Goal: Task Accomplishment & Management: Manage account settings

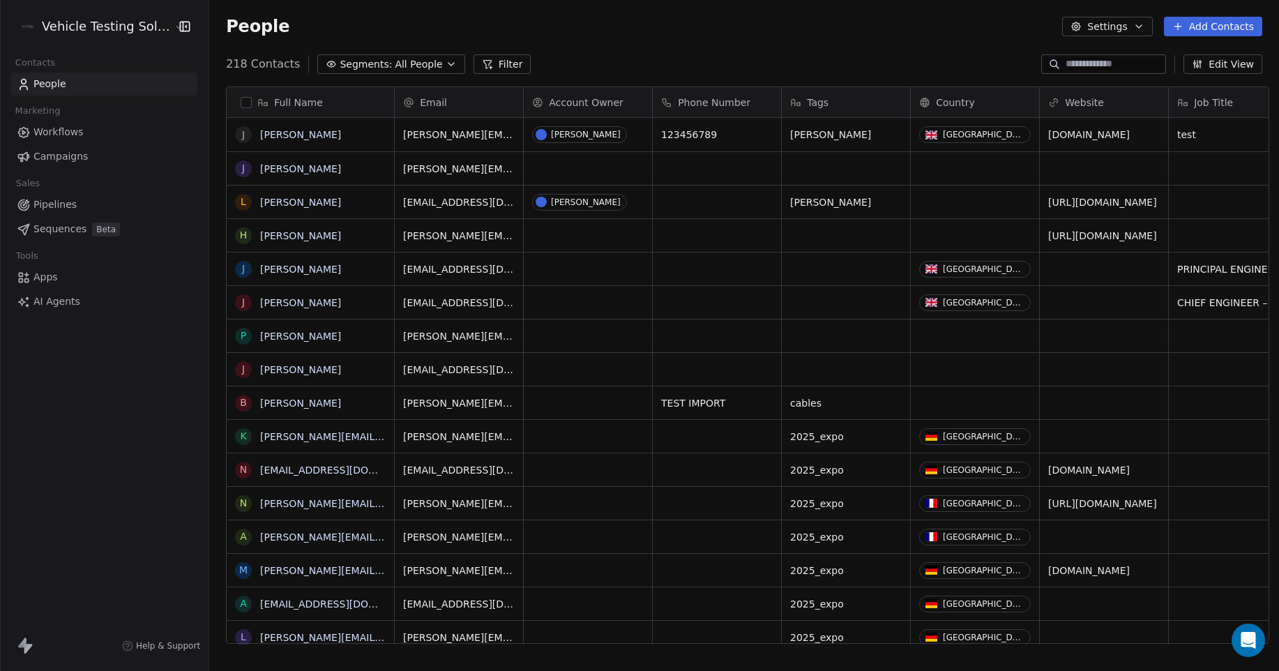
scroll to position [580, 1066]
click at [1240, 28] on button "Add Contacts" at bounding box center [1213, 27] width 98 height 20
click at [66, 78] on html "Vehicle Testing Solutions Contacts People Marketing Workflows Campaigns Sales P…" at bounding box center [639, 335] width 1279 height 671
click at [78, 31] on html "Vehicle Testing Solutions Contacts People Marketing Workflows Campaigns Sales P…" at bounding box center [639, 335] width 1279 height 671
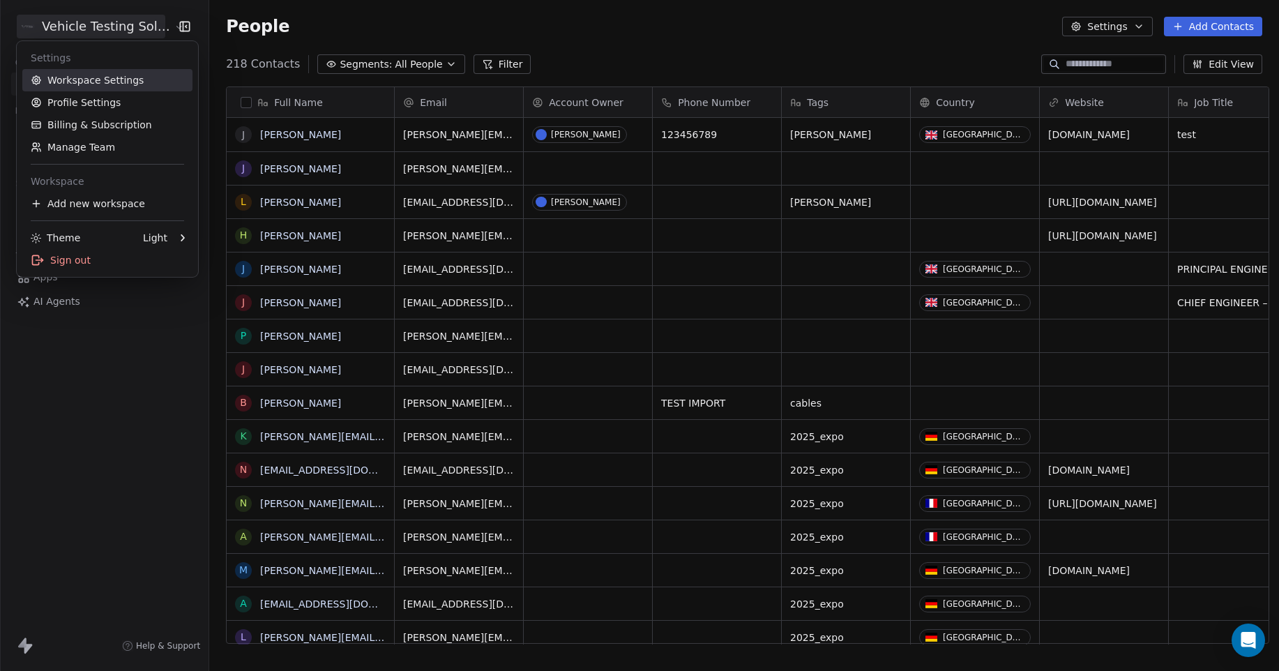
click at [116, 84] on link "Workspace Settings" at bounding box center [107, 80] width 170 height 22
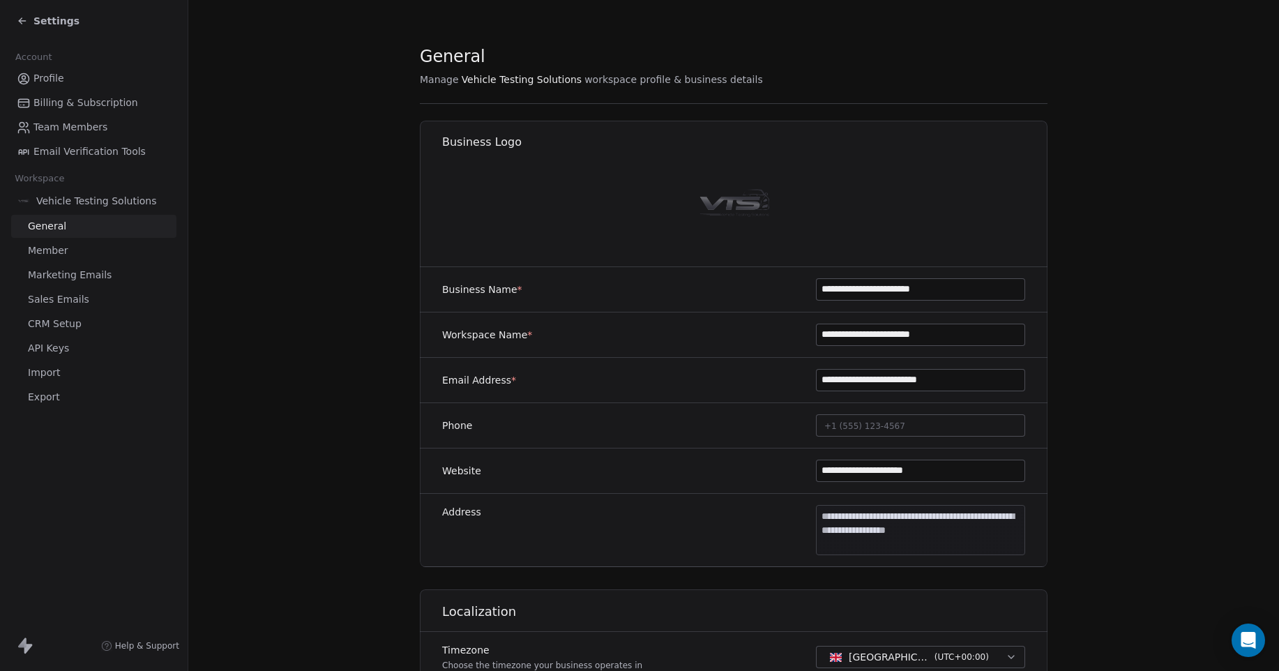
click at [89, 127] on span "Team Members" at bounding box center [70, 127] width 74 height 15
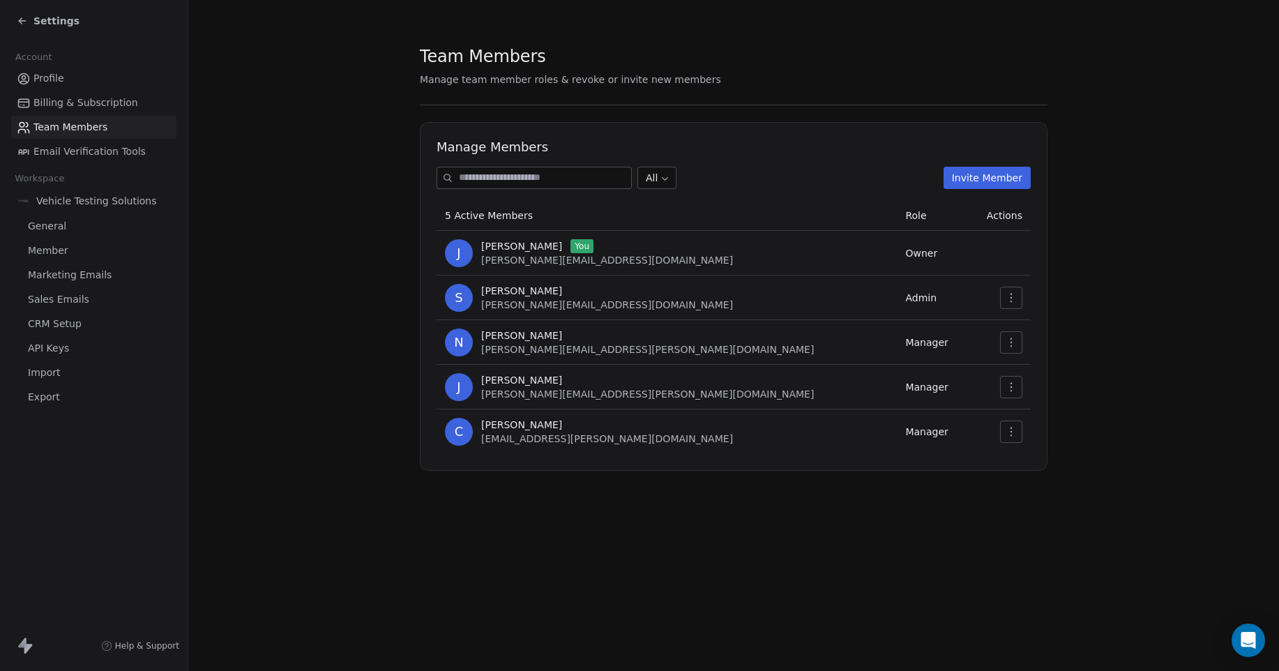
click at [1011, 431] on icon "button" at bounding box center [1011, 431] width 11 height 11
click at [1047, 486] on div "Remove Member" at bounding box center [1056, 485] width 100 height 22
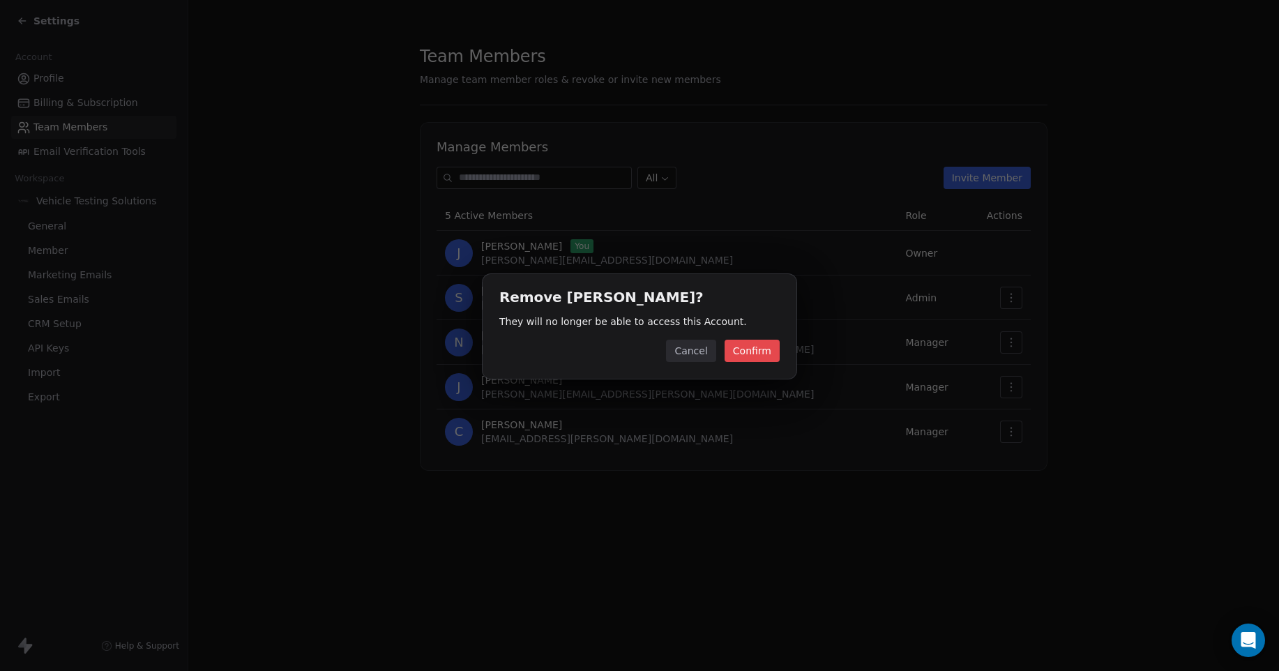
click at [739, 353] on button "Confirm" at bounding box center [752, 351] width 55 height 22
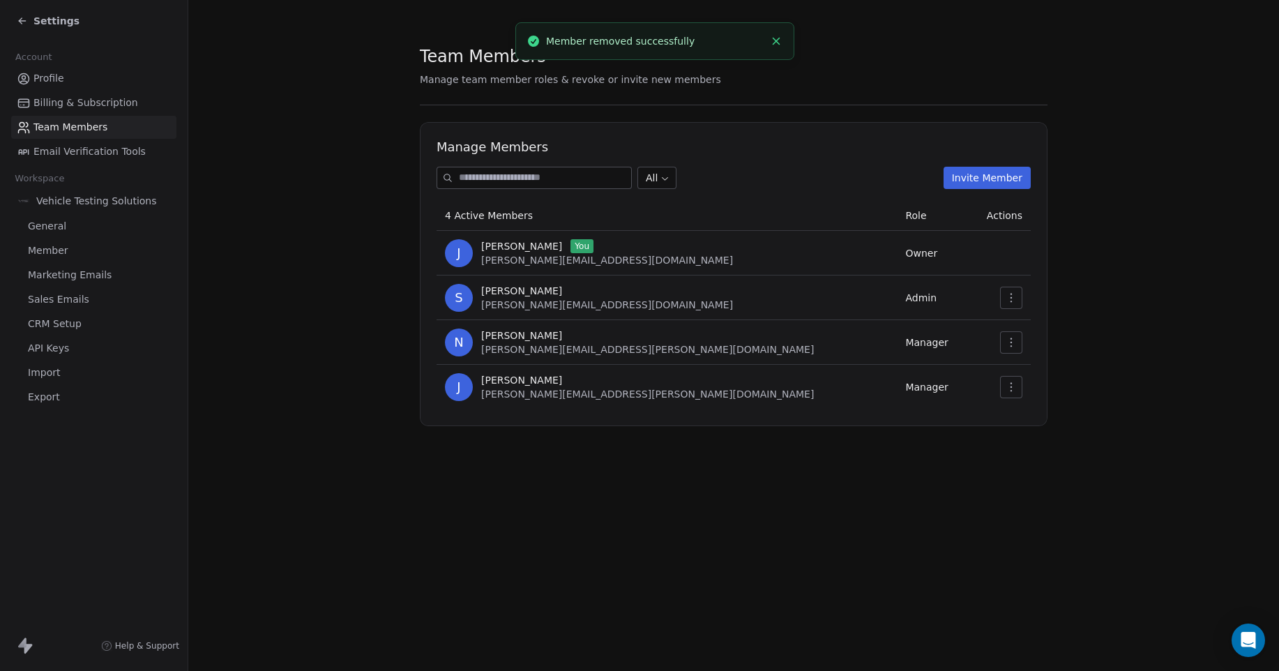
click at [562, 178] on input at bounding box center [545, 177] width 172 height 21
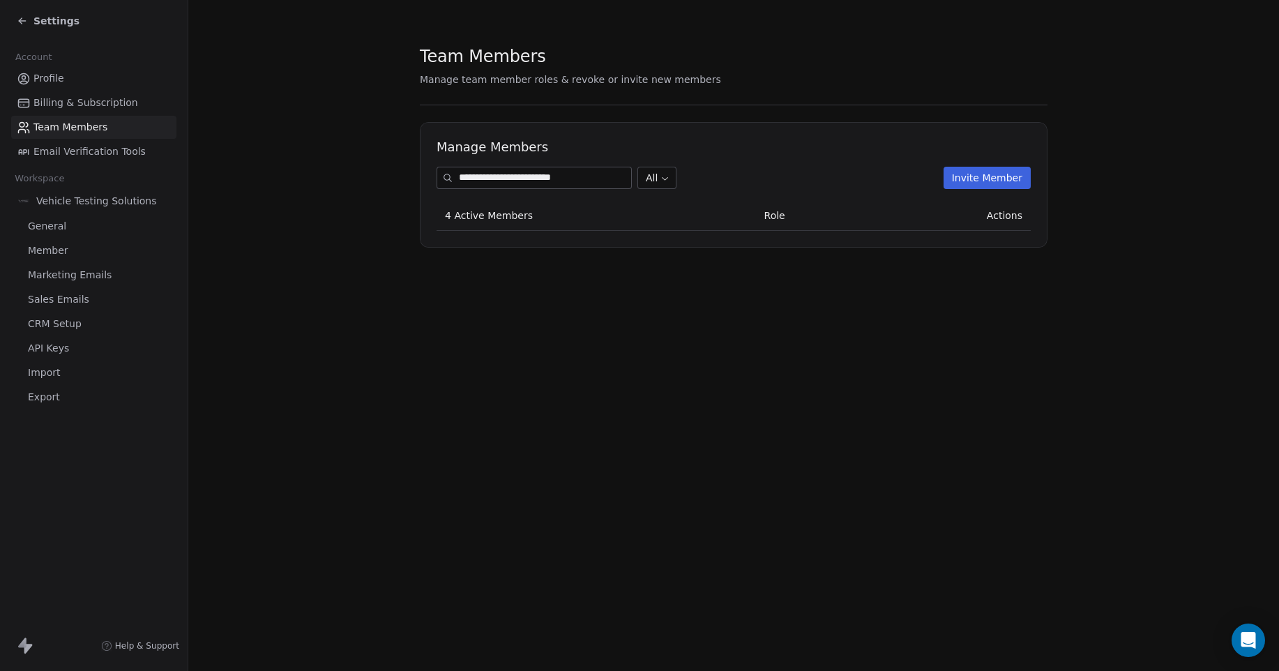
type input "**********"
click at [669, 178] on body "**********" at bounding box center [639, 335] width 1279 height 671
click at [815, 376] on html "**********" at bounding box center [639, 335] width 1279 height 671
click at [29, 22] on div "Settings" at bounding box center [48, 21] width 63 height 14
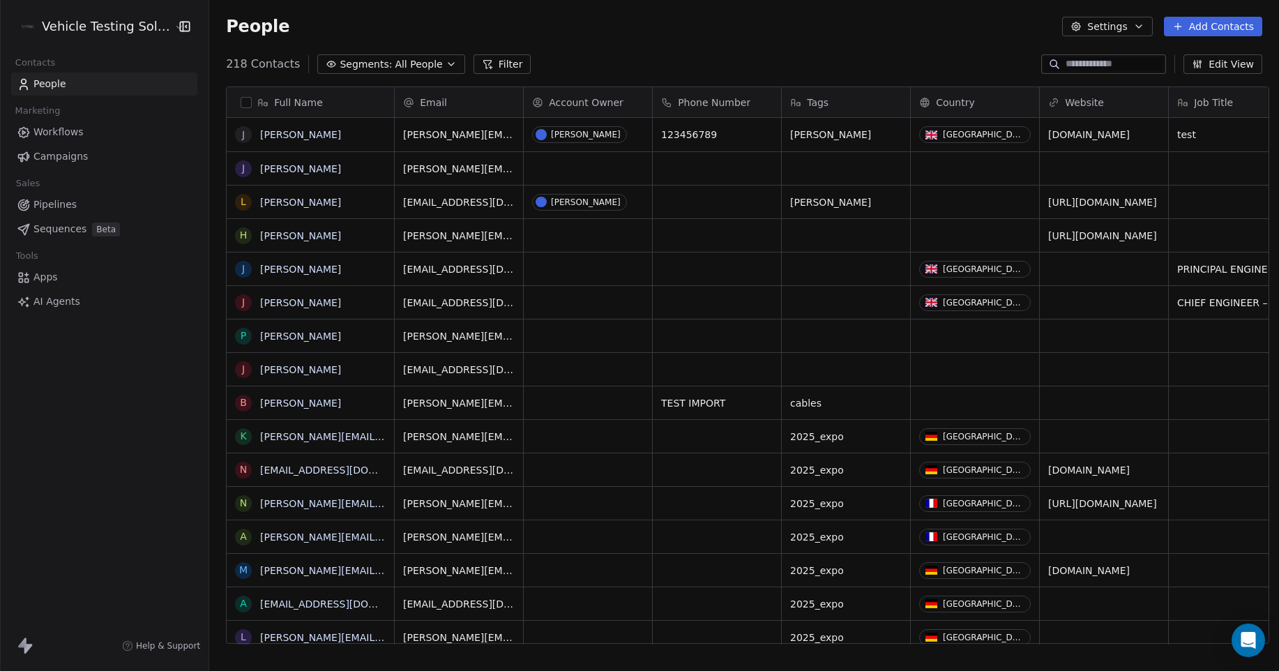
scroll to position [580, 1066]
click at [103, 28] on html "Vehicle Testing Solutions Contacts People Marketing Workflows Campaigns Sales P…" at bounding box center [639, 335] width 1279 height 671
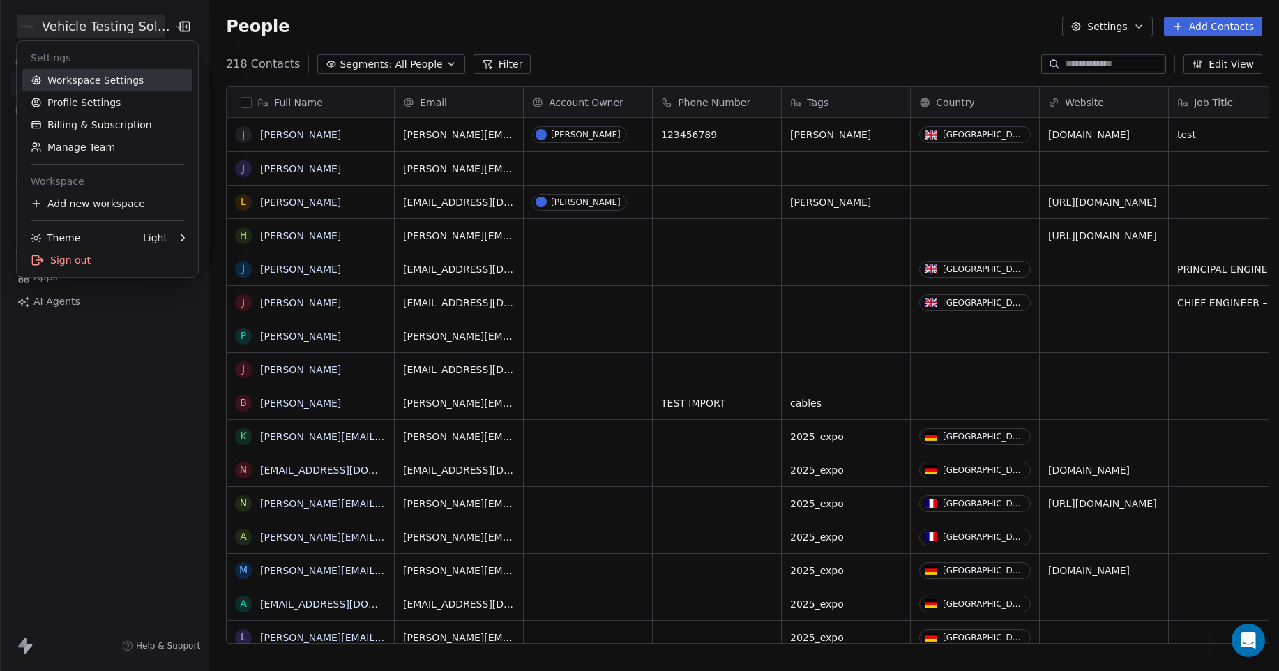
click at [95, 78] on link "Workspace Settings" at bounding box center [107, 80] width 170 height 22
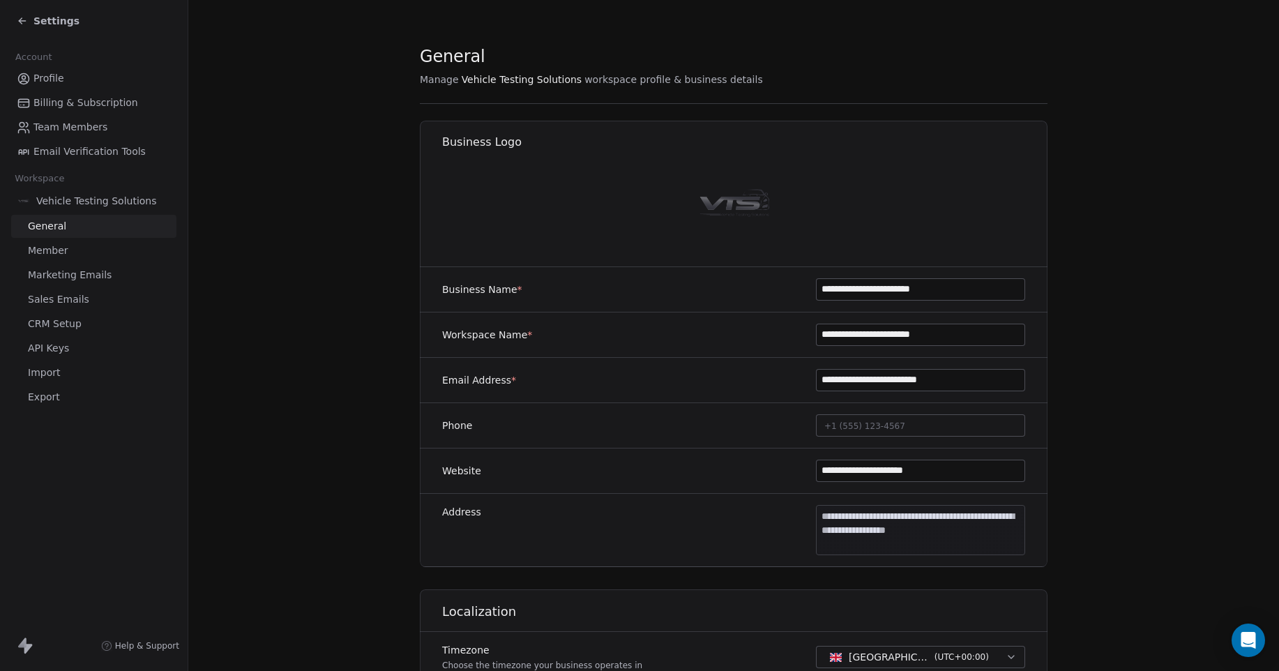
click at [95, 121] on span "Team Members" at bounding box center [70, 127] width 74 height 15
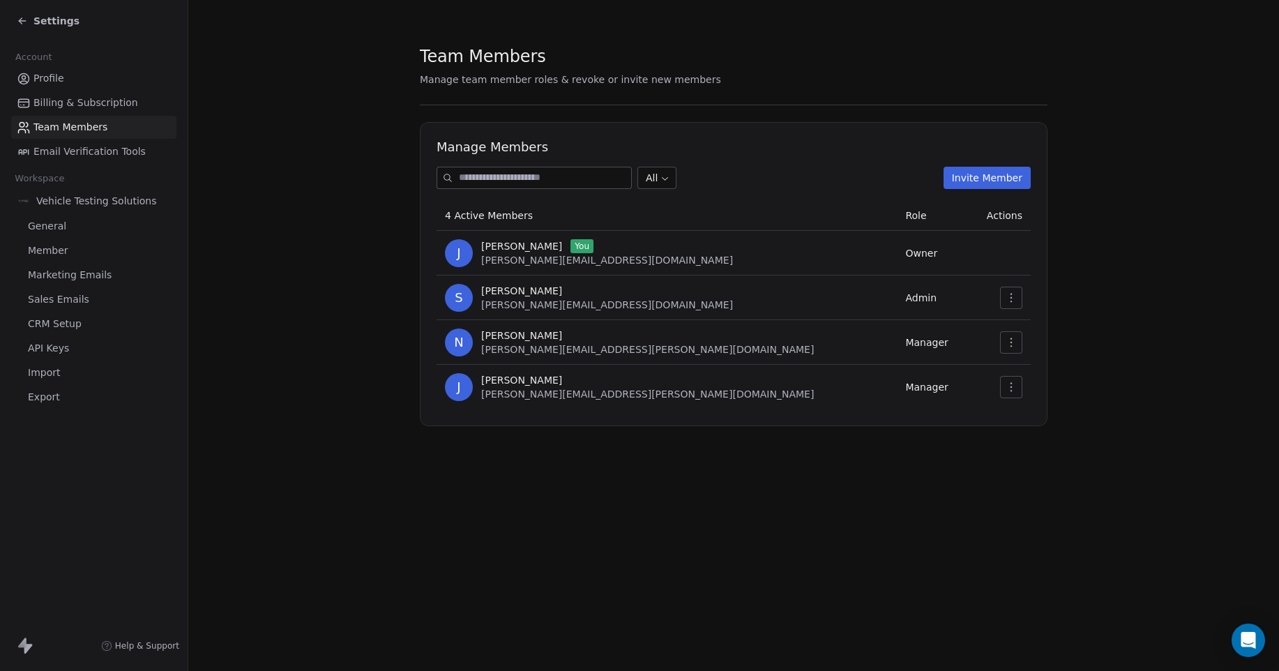
click at [614, 175] on input at bounding box center [545, 177] width 172 height 21
click at [967, 181] on button "Invite Member" at bounding box center [987, 178] width 87 height 22
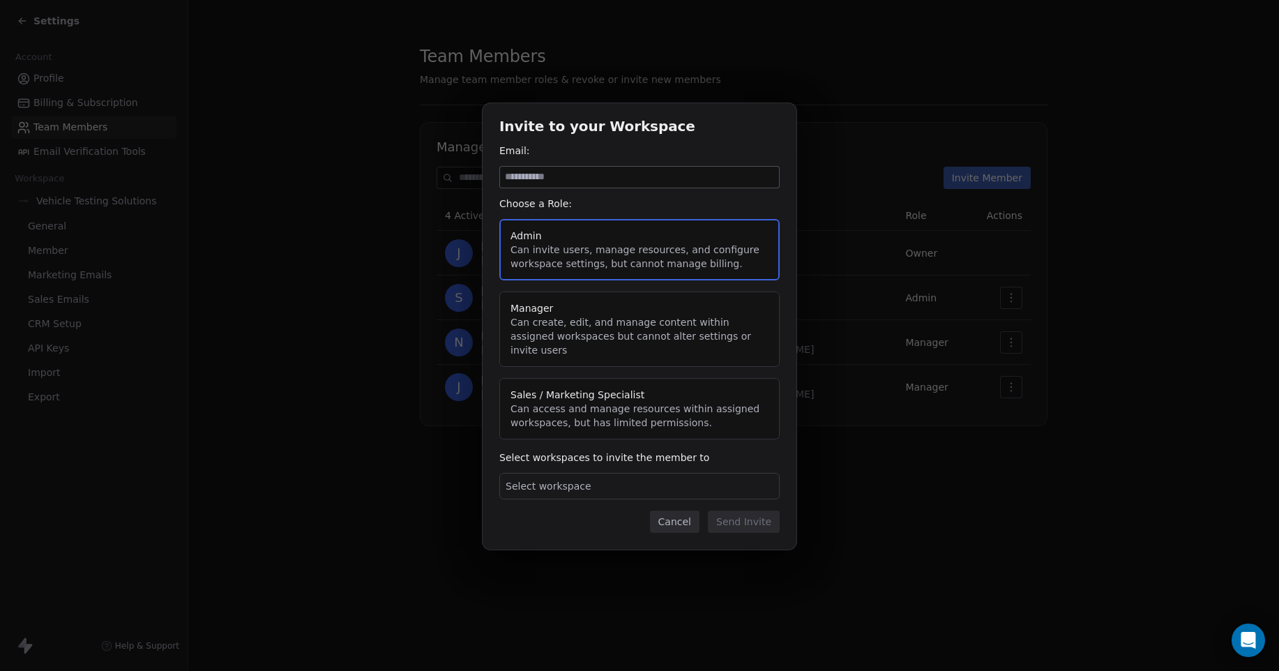
click at [686, 517] on button "Cancel" at bounding box center [675, 522] width 50 height 22
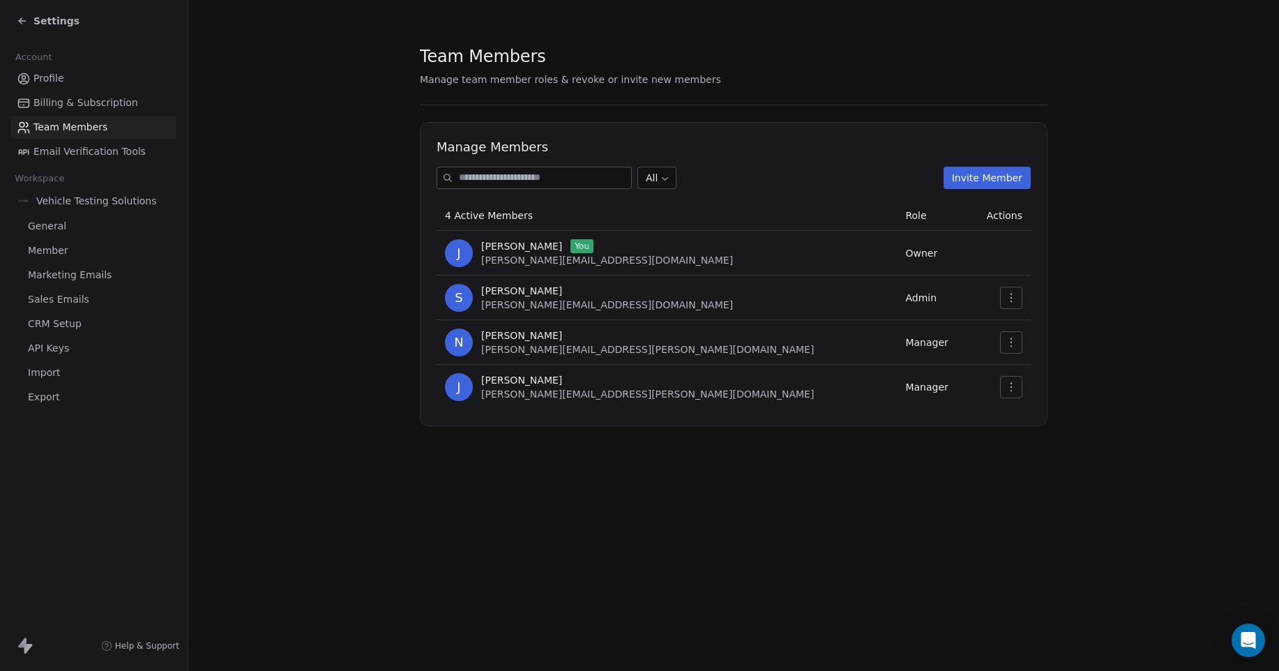
click at [977, 180] on button "Invite Member" at bounding box center [987, 178] width 87 height 22
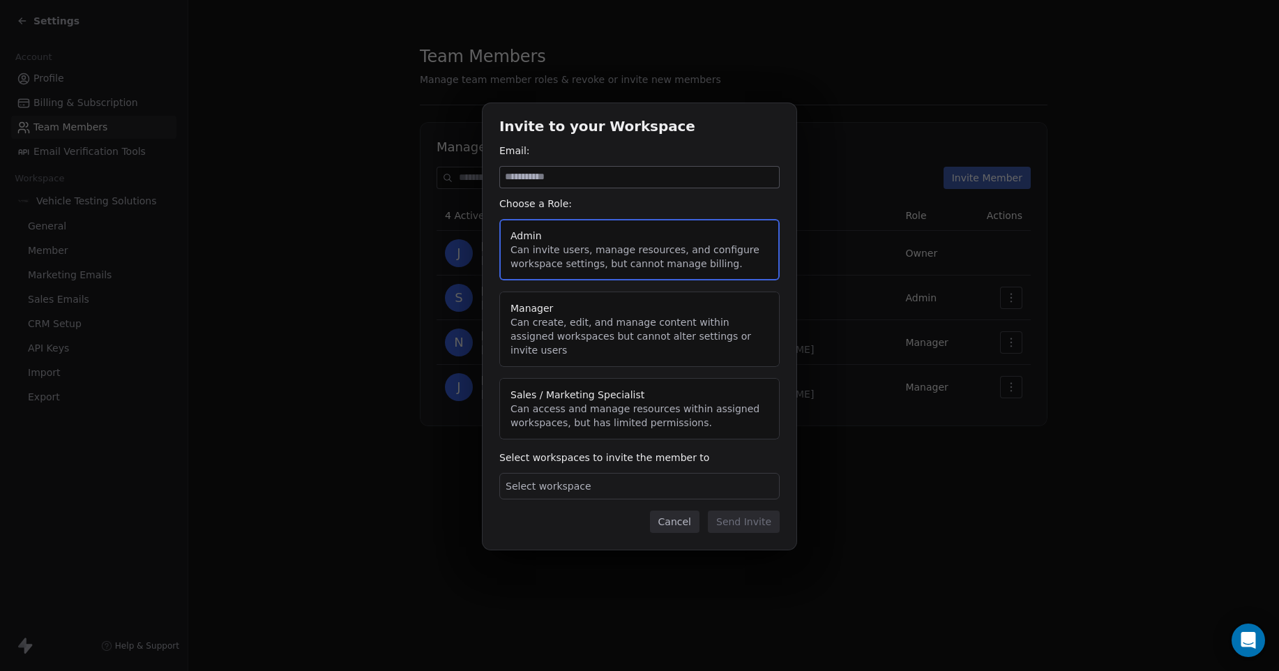
click at [701, 481] on div "Select workspace" at bounding box center [639, 486] width 280 height 27
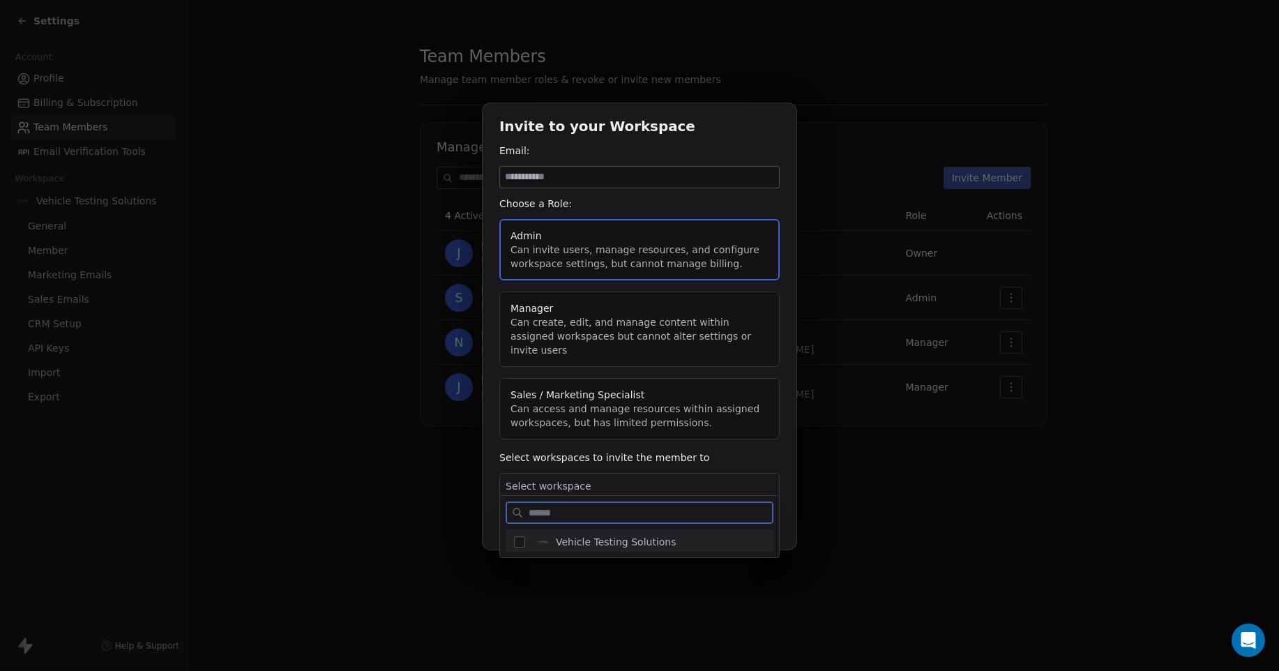
click at [520, 543] on button "Suggestions" at bounding box center [519, 541] width 11 height 11
click at [661, 342] on div "Invite to your Workspace Email: Choose a Role: Admin Can invite users, manage r…" at bounding box center [639, 335] width 1279 height 508
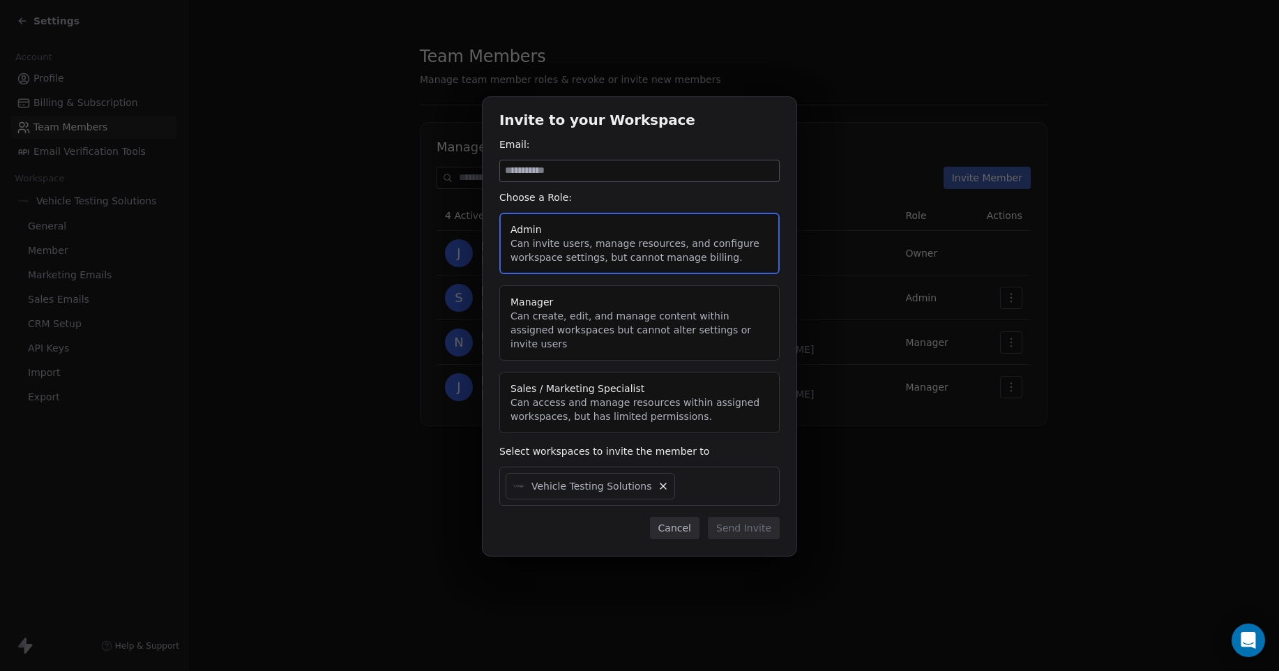
click at [603, 178] on input at bounding box center [639, 170] width 279 height 21
type input "**********"
click at [627, 331] on button "Manager Can create, edit, and manage content within assigned workspaces but can…" at bounding box center [639, 322] width 280 height 75
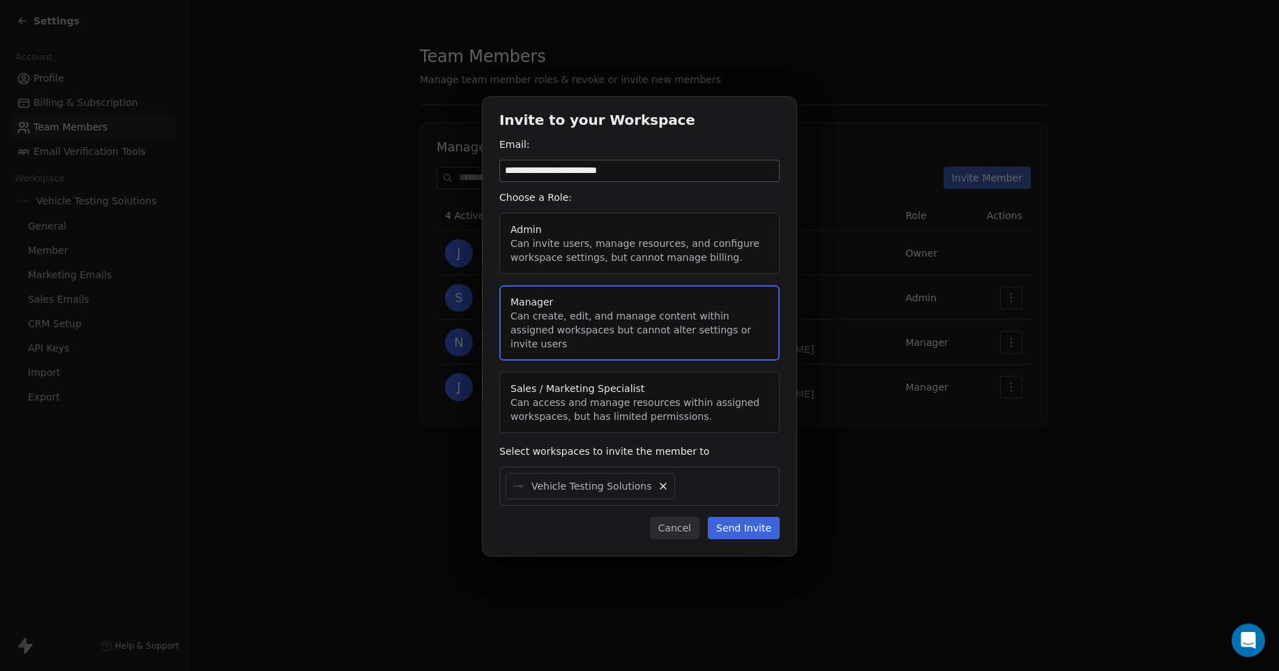
click at [753, 522] on button "Send Invite" at bounding box center [744, 528] width 72 height 22
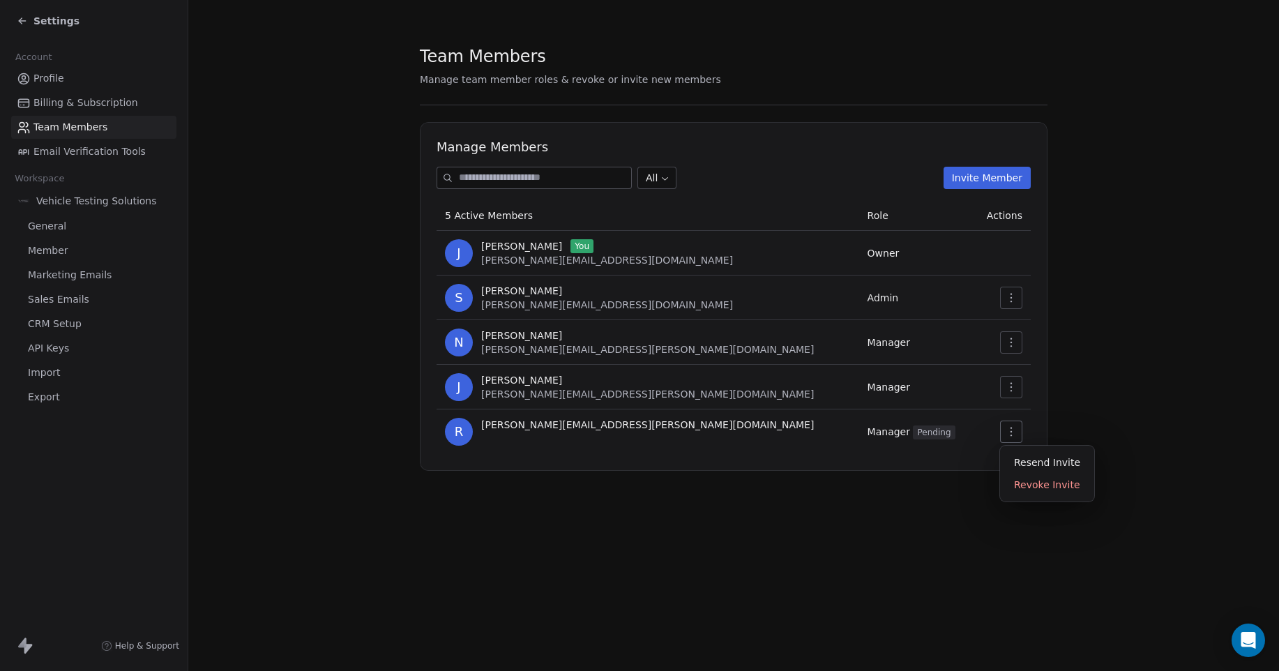
click at [1011, 435] on icon "button" at bounding box center [1011, 431] width 11 height 11
click at [1039, 478] on div "Revoke Invite" at bounding box center [1047, 485] width 83 height 22
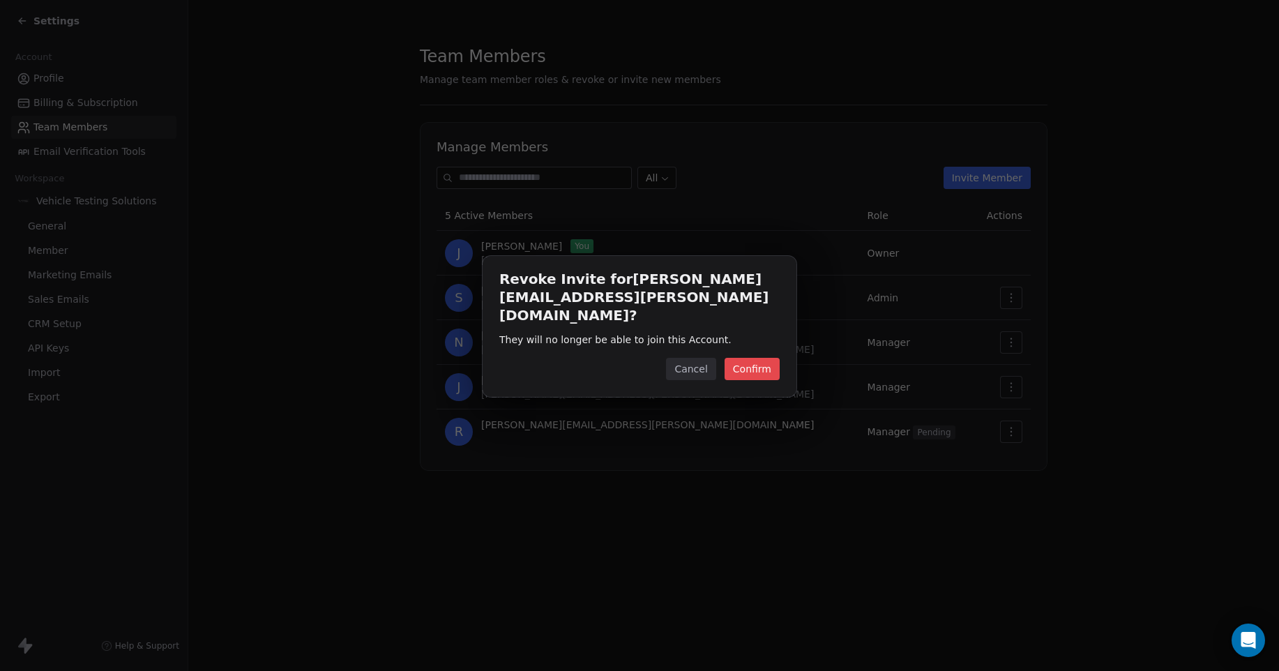
click at [748, 366] on button "Confirm" at bounding box center [752, 369] width 55 height 22
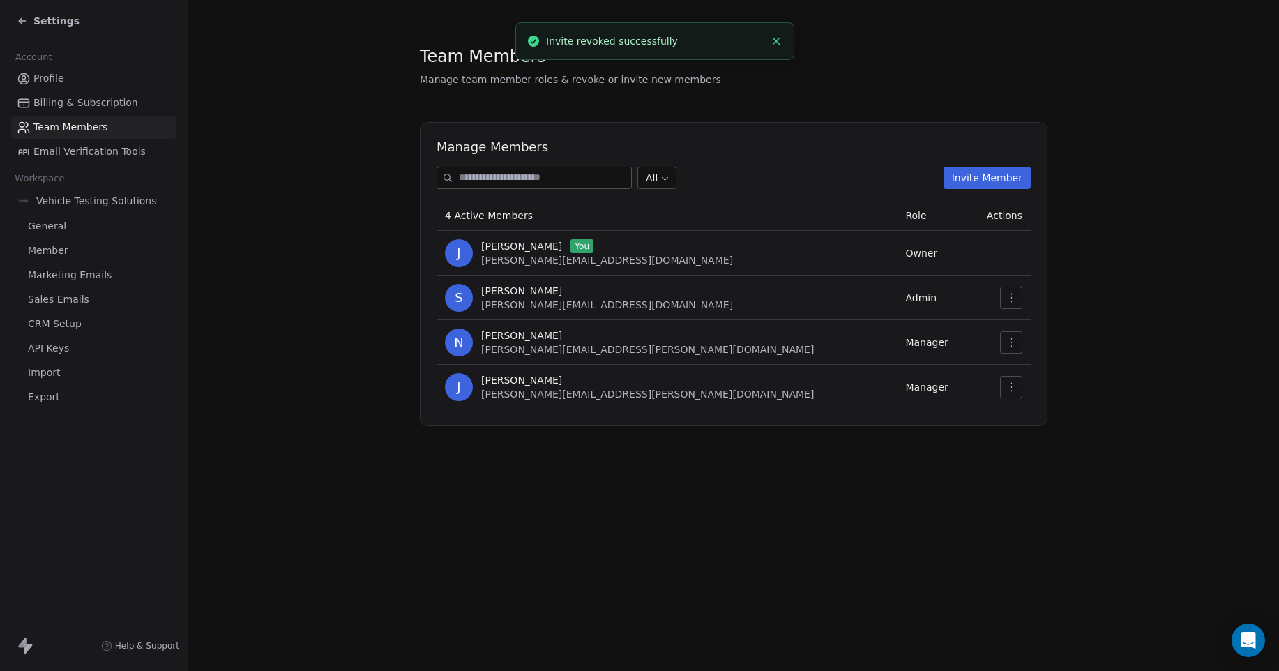
click at [1009, 176] on button "Invite Member" at bounding box center [987, 178] width 87 height 22
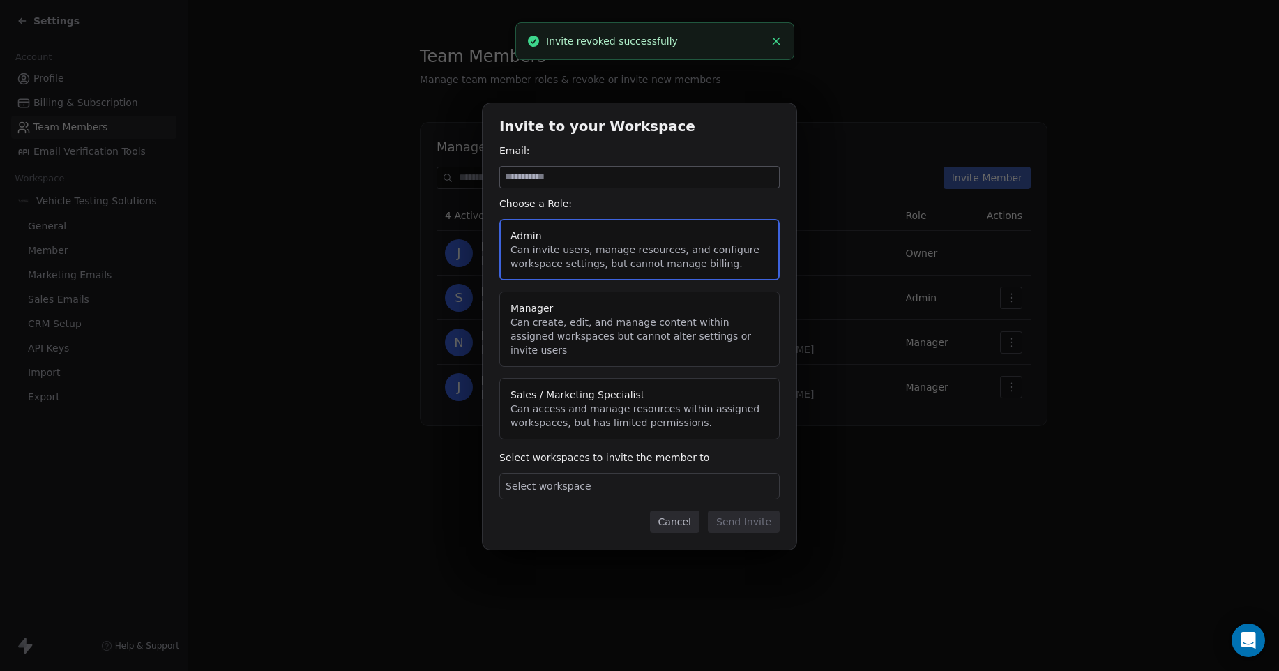
click at [690, 323] on button "Manager Can create, edit, and manage content within assigned workspaces but can…" at bounding box center [639, 329] width 280 height 75
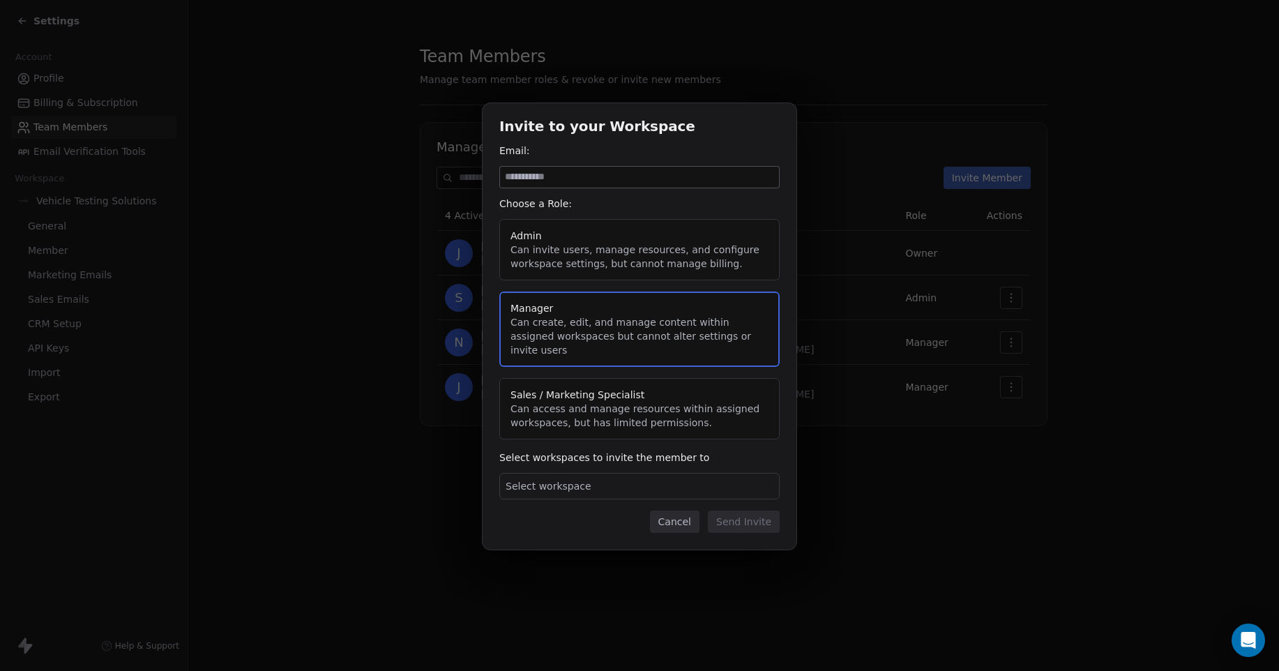
click at [649, 188] on input at bounding box center [639, 177] width 279 height 21
type input "**********"
click at [726, 488] on div "Select workspace" at bounding box center [639, 486] width 280 height 27
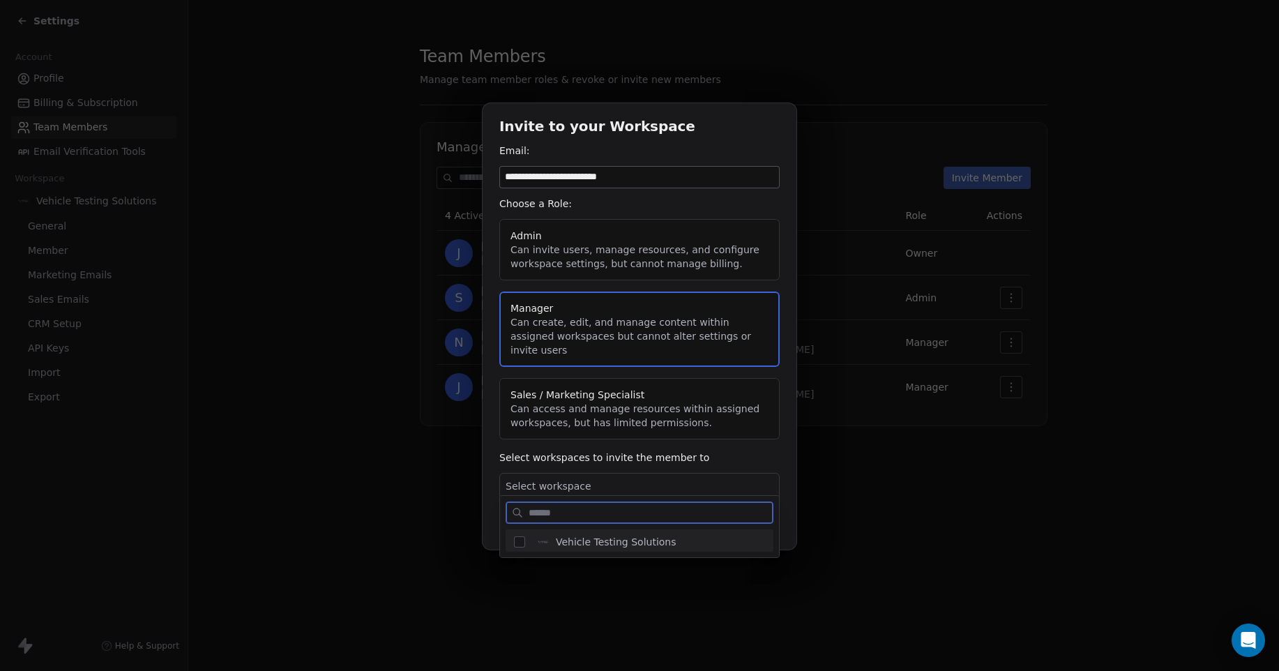
click at [514, 544] on button "Suggestions" at bounding box center [519, 541] width 11 height 11
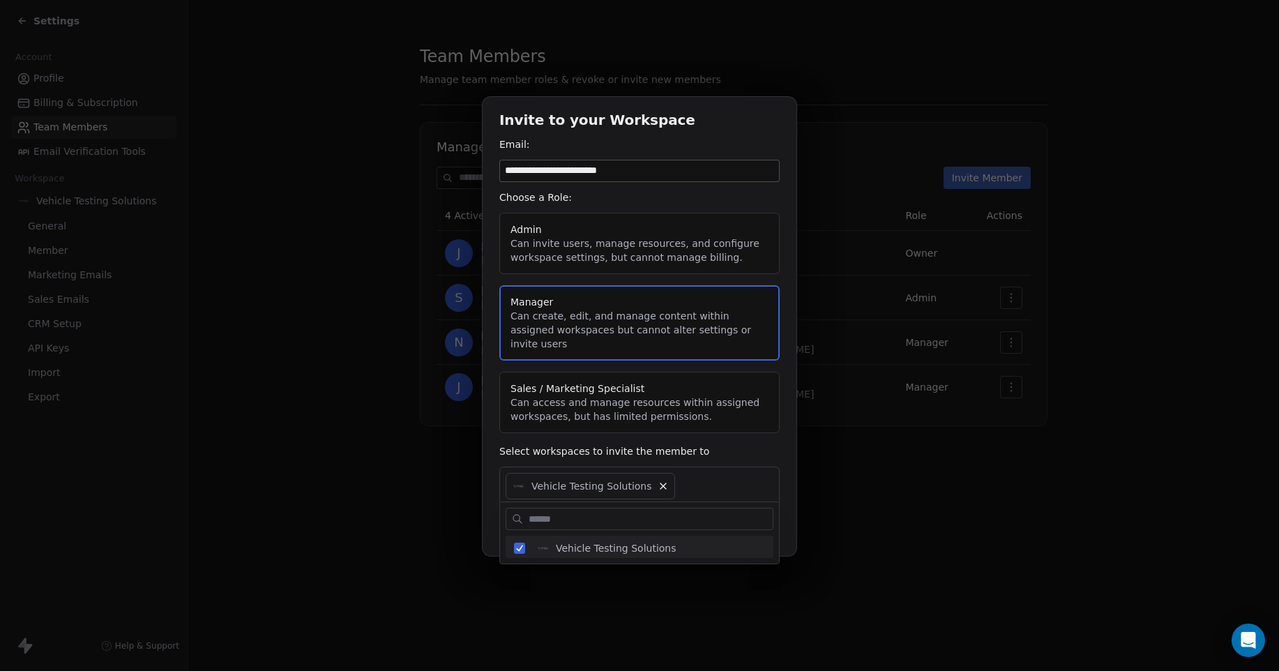
click at [576, 581] on div "**********" at bounding box center [639, 335] width 1279 height 521
click at [757, 522] on button "Send Invite" at bounding box center [744, 528] width 72 height 22
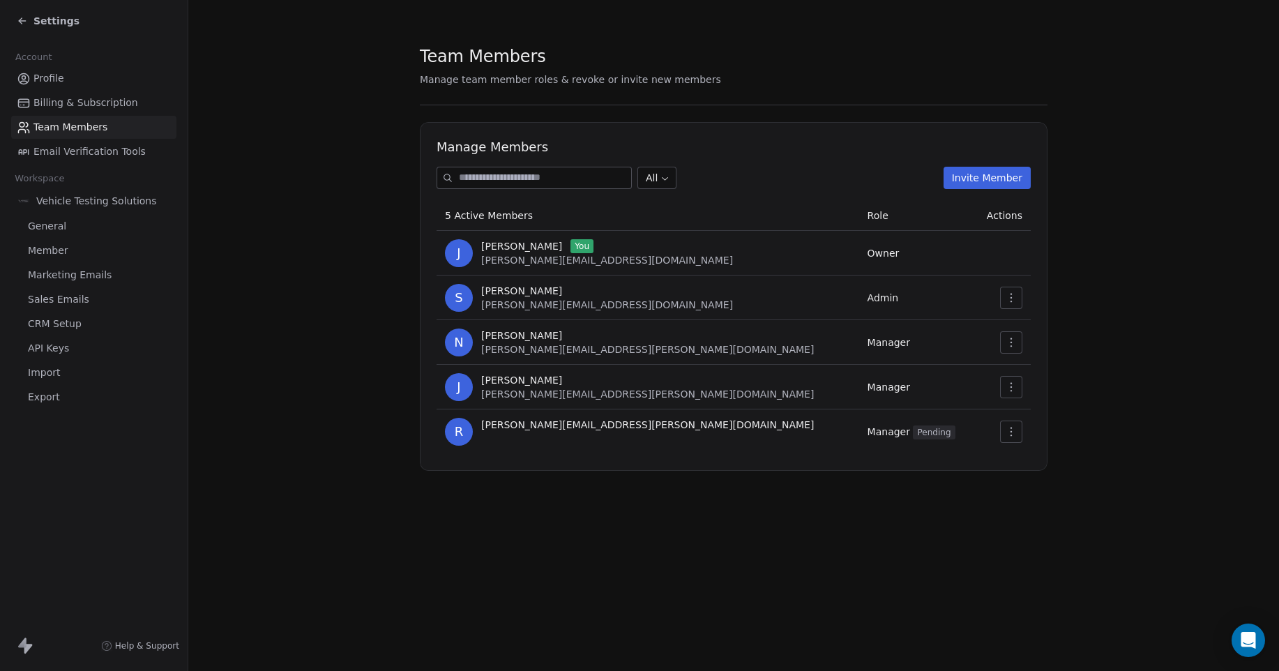
click at [51, 20] on span "Settings" at bounding box center [56, 21] width 46 height 14
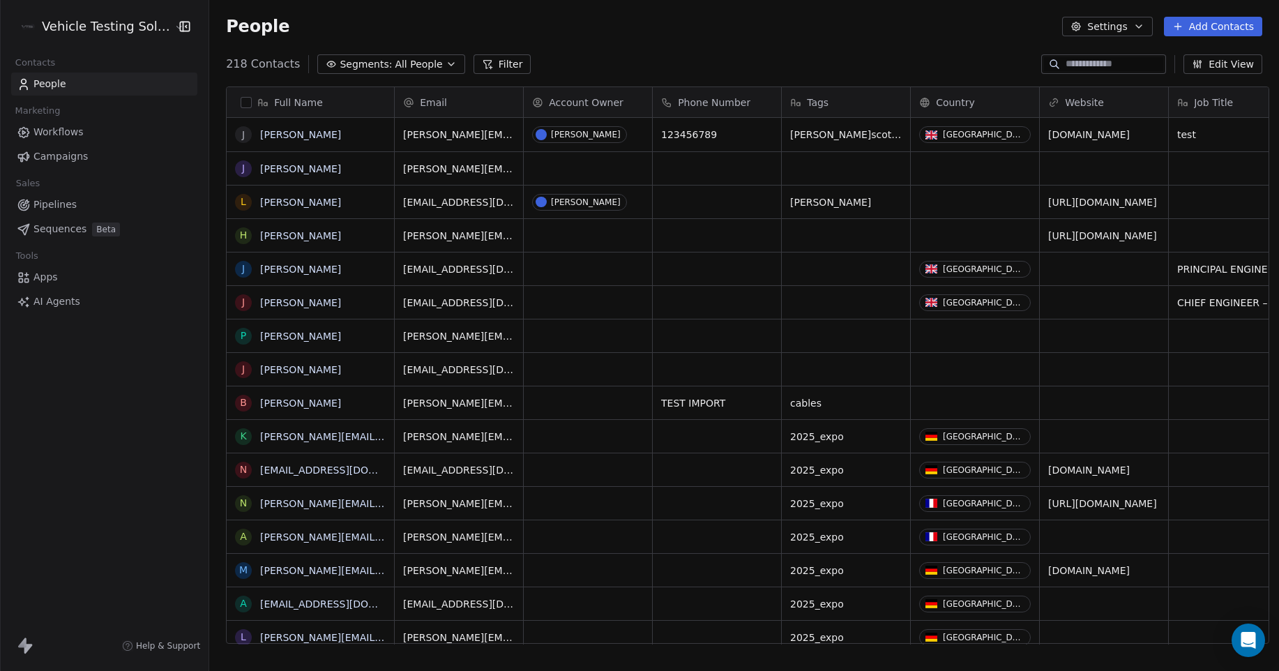
scroll to position [580, 1066]
